Goal: Task Accomplishment & Management: Manage account settings

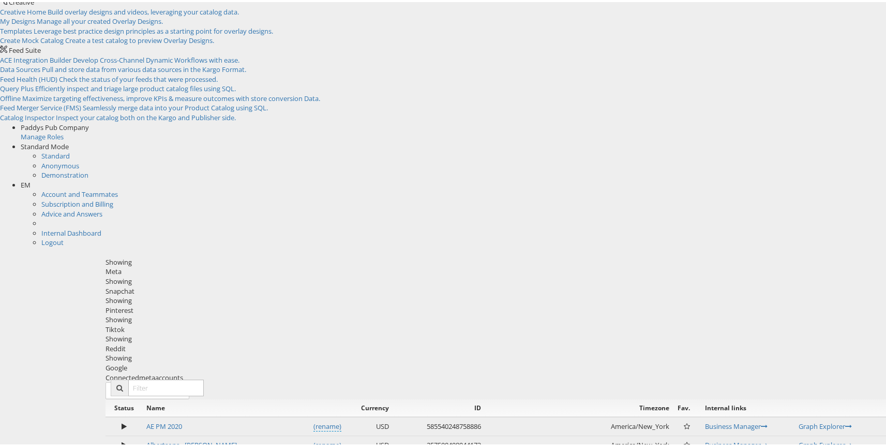
scroll to position [22, 0]
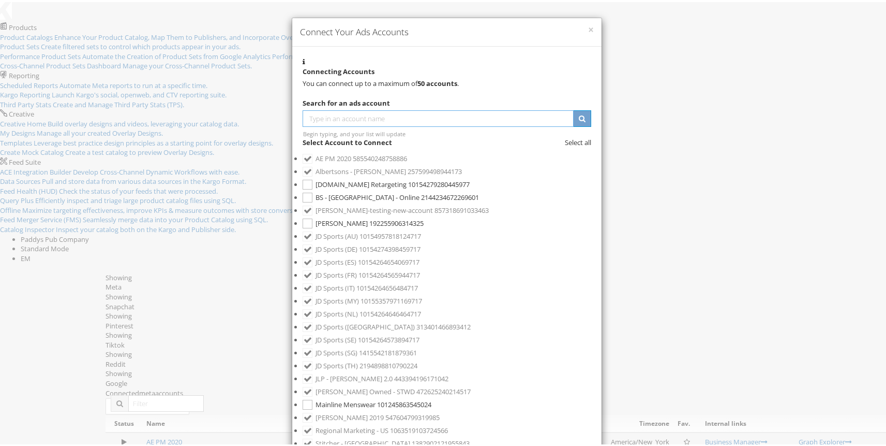
scroll to position [11, 0]
click at [383, 189] on label "[DOMAIN_NAME] Retargeting 10154279280445977" at bounding box center [447, 182] width 289 height 13
